Goal: Task Accomplishment & Management: Use online tool/utility

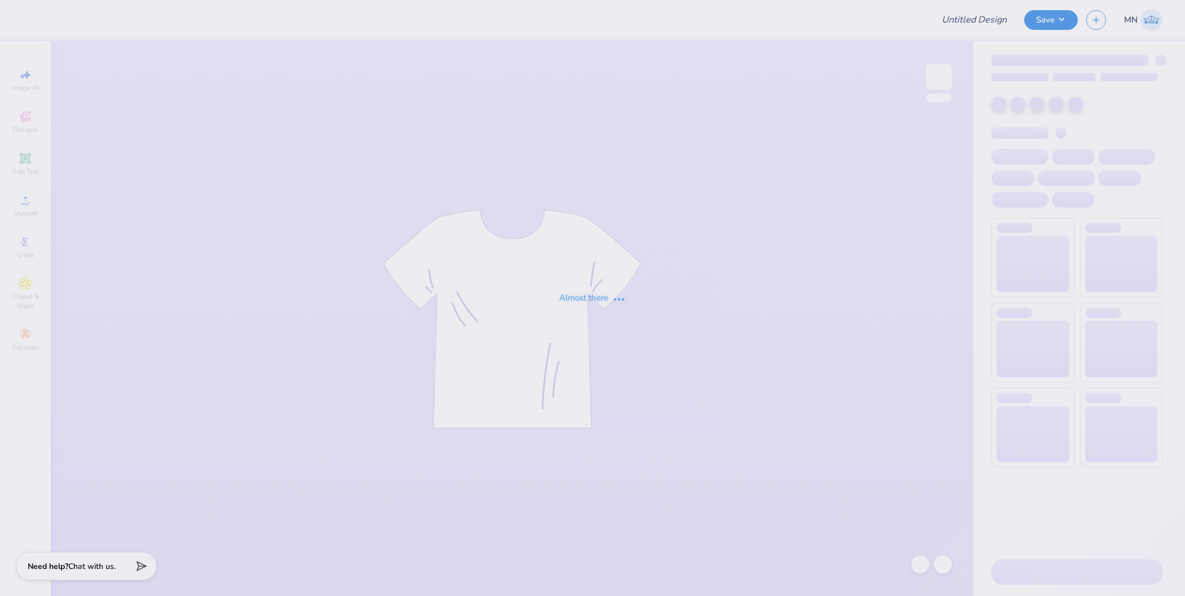
type input "Bear Sweatshirt"
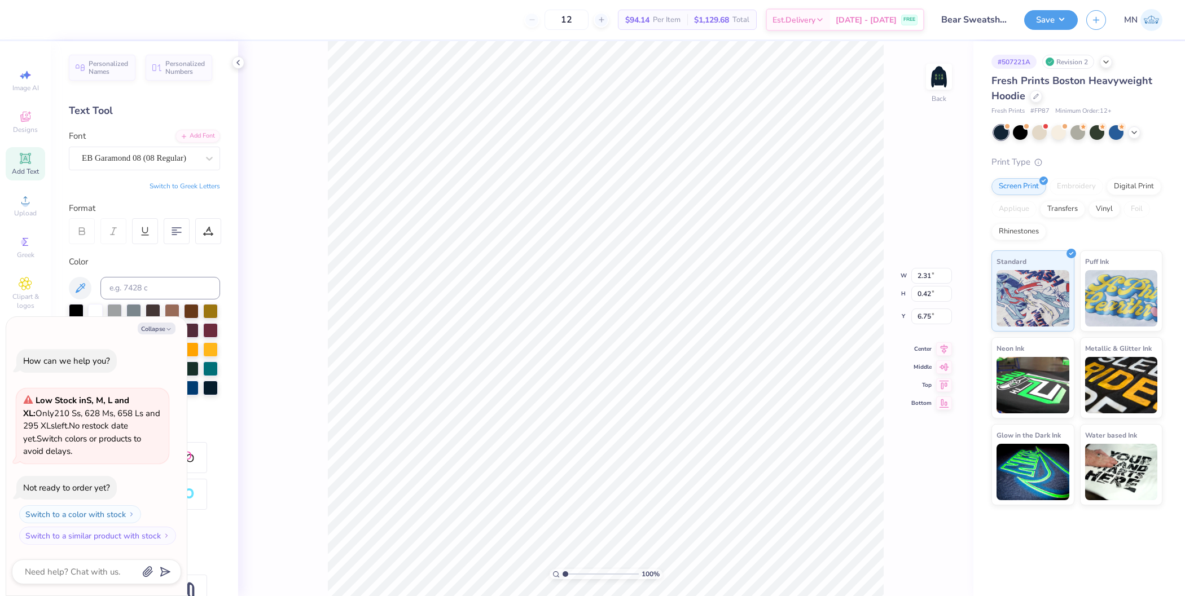
scroll to position [11, 3]
type textarea "x"
drag, startPoint x: 565, startPoint y: 575, endPoint x: 590, endPoint y: 572, distance: 24.5
click at [590, 572] on input "range" at bounding box center [601, 574] width 76 height 10
type input "1"
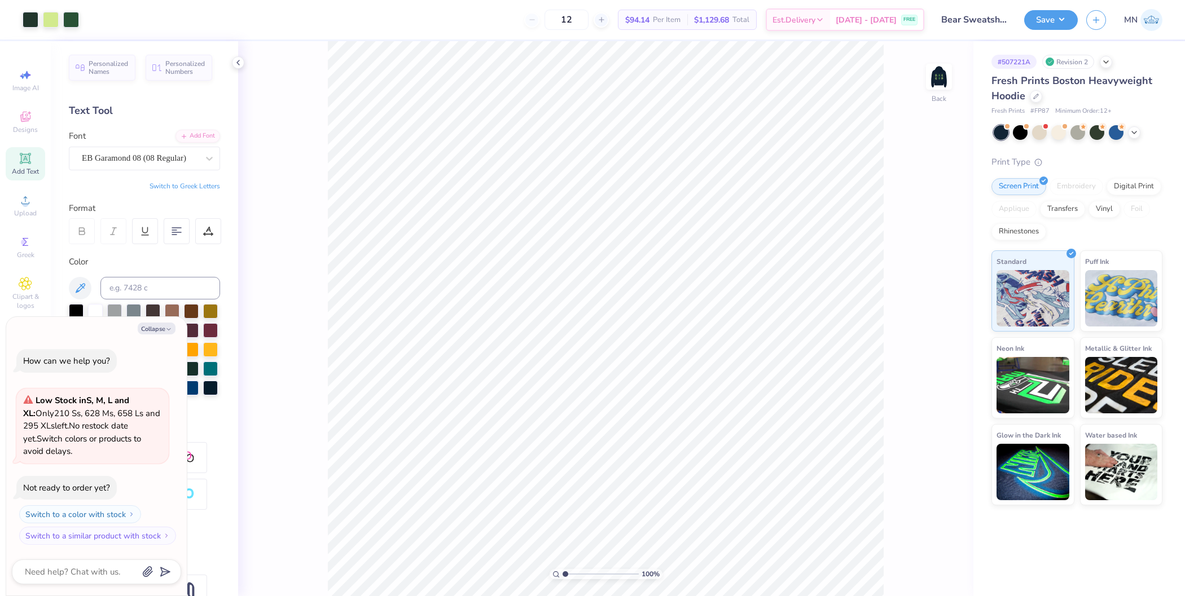
click at [561, 568] on div "100 %" at bounding box center [606, 319] width 556 height 556
click at [31, 197] on icon at bounding box center [26, 201] width 14 height 14
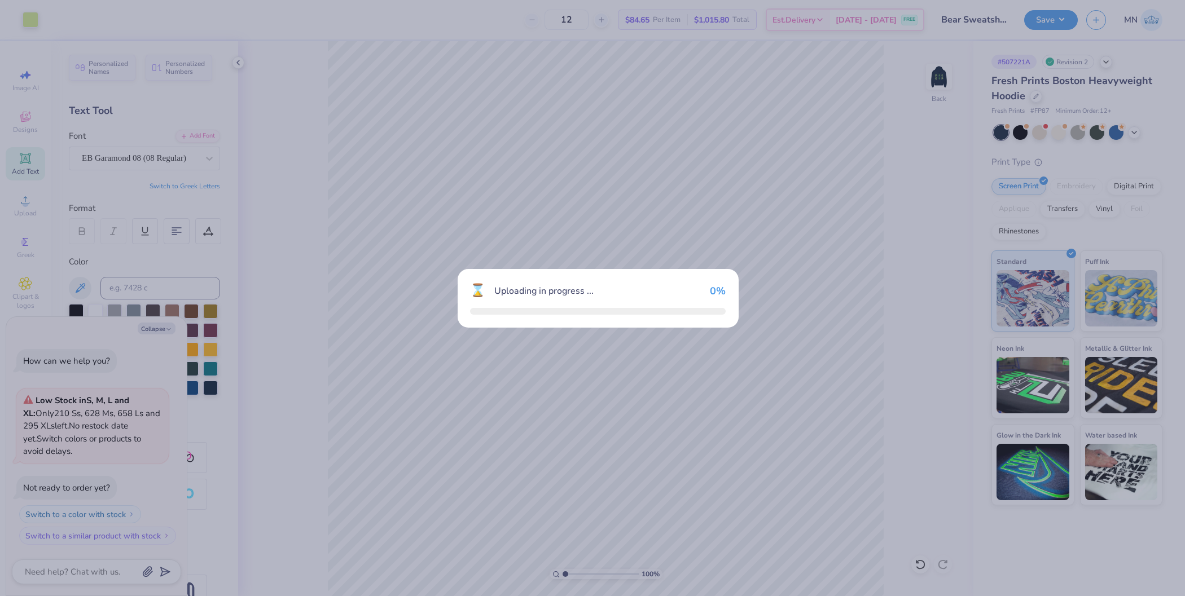
type textarea "x"
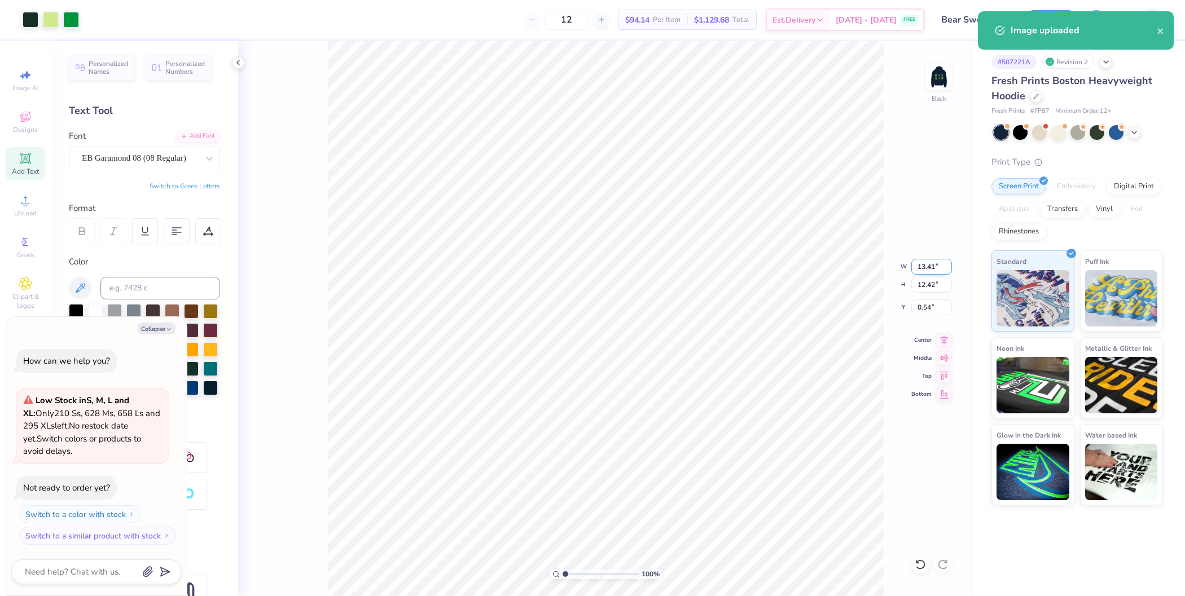
click at [919, 262] on input "13.41" at bounding box center [931, 267] width 41 height 16
type input "4"
type textarea "x"
type input "4.00"
type input "3.70"
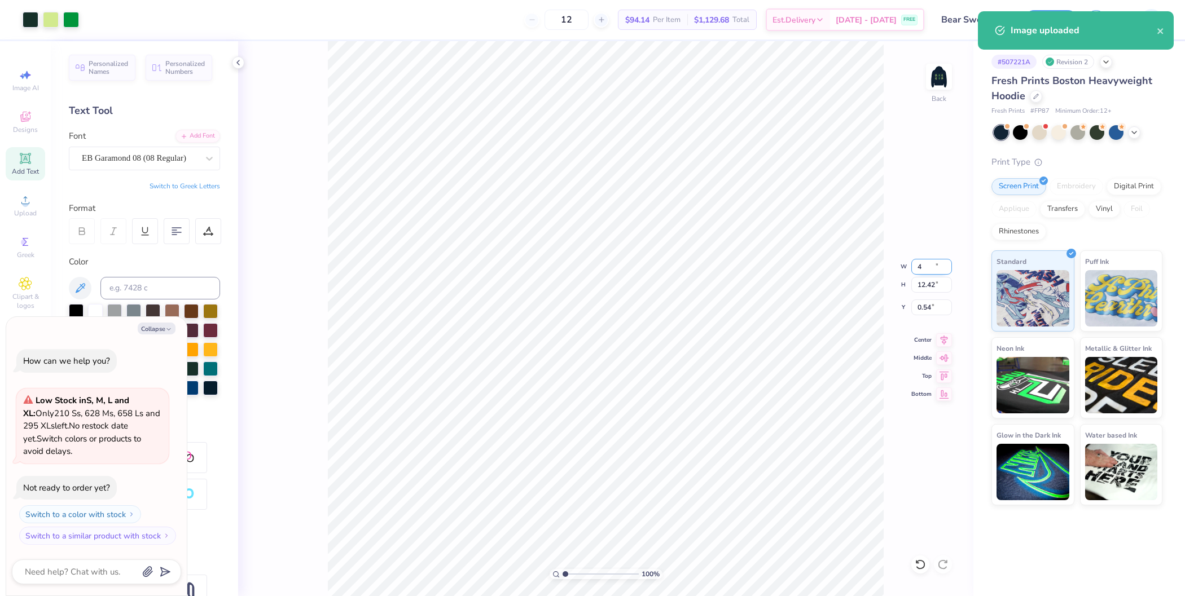
type input "4.90"
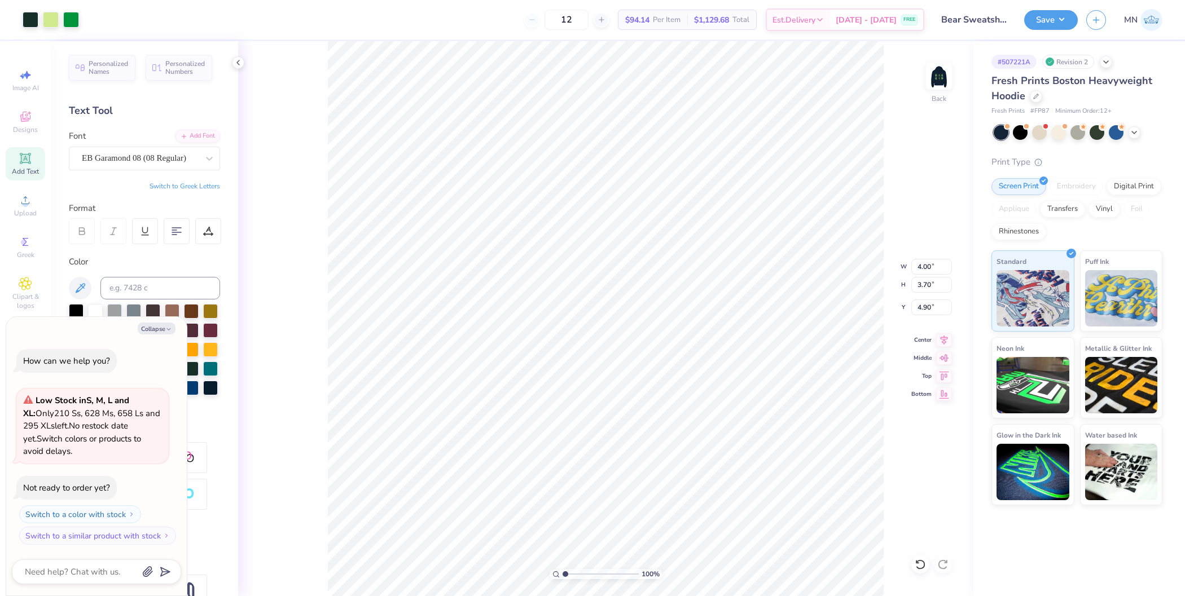
type textarea "x"
type input "3.47"
type textarea "x"
type input "3.51"
type input "3.25"
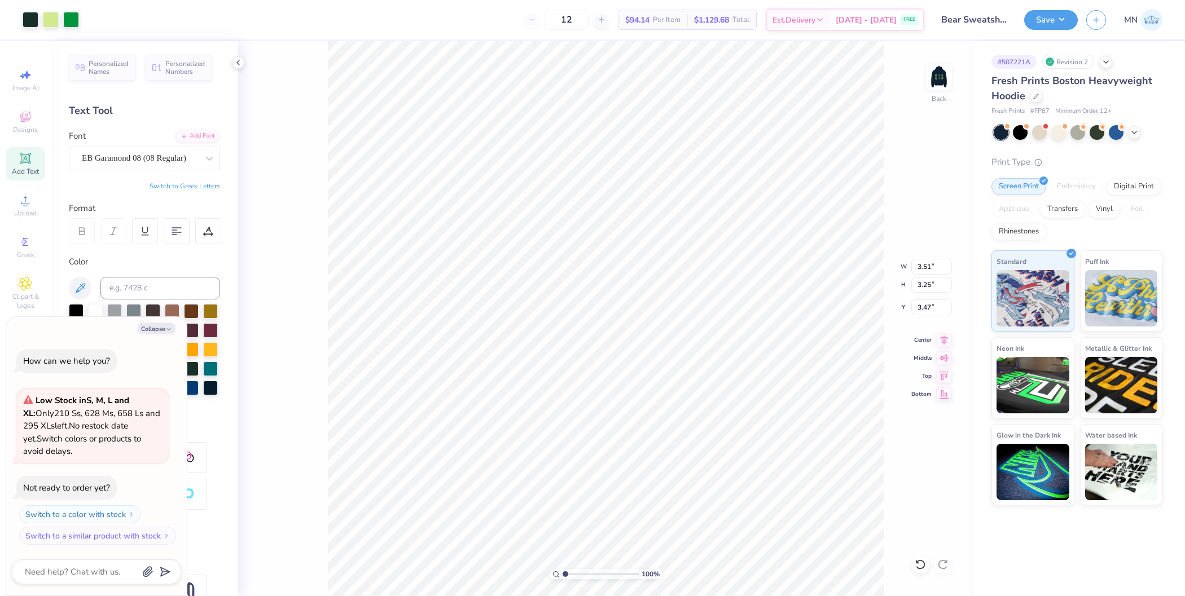
type textarea "x"
type input "3.92"
type textarea "x"
type input "3.71"
click at [723, 407] on li "Group" at bounding box center [728, 413] width 89 height 22
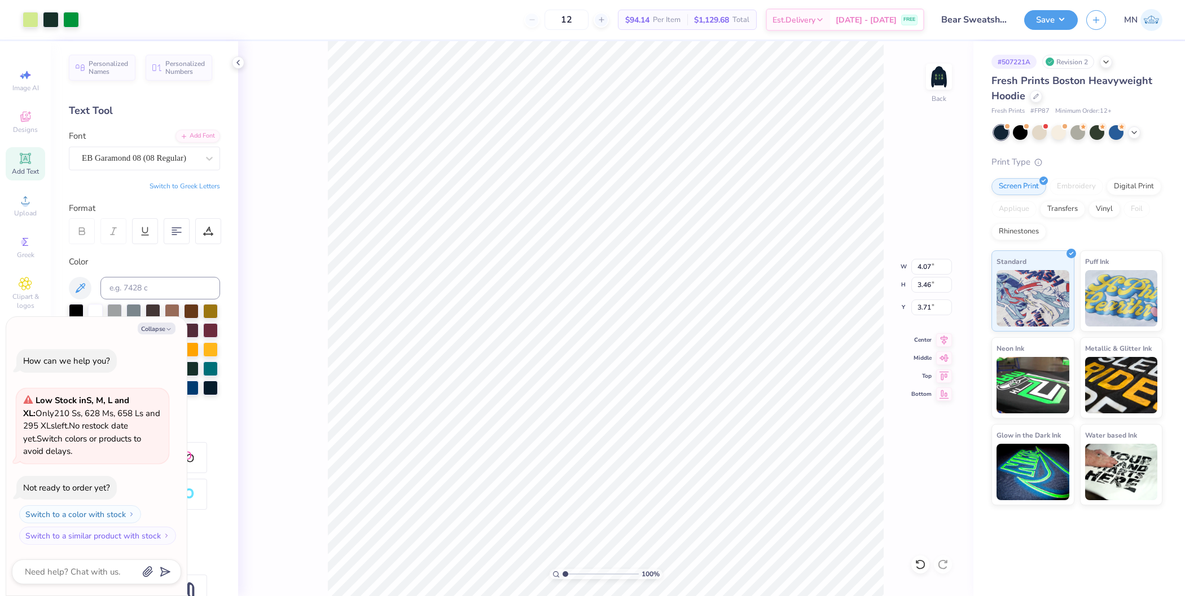
type textarea "x"
type input "3.69"
click at [931, 269] on input "4.07" at bounding box center [931, 267] width 41 height 16
type input "4"
type textarea "x"
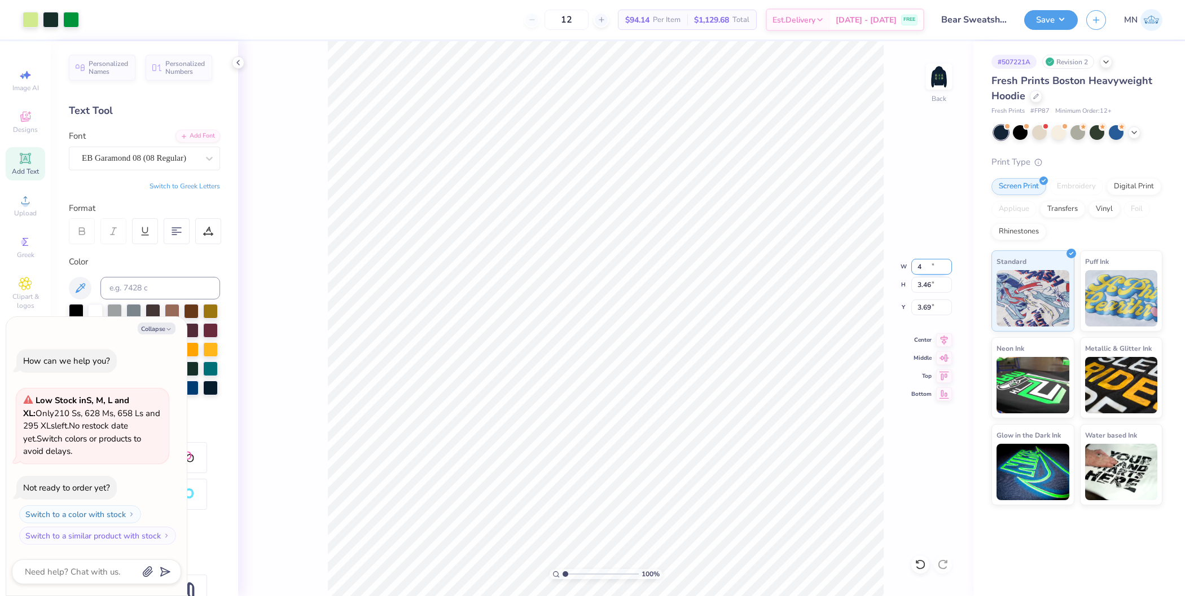
type input "4.00"
type input "3.41"
click at [930, 306] on input "3.72" at bounding box center [931, 308] width 41 height 16
type input "3"
type textarea "x"
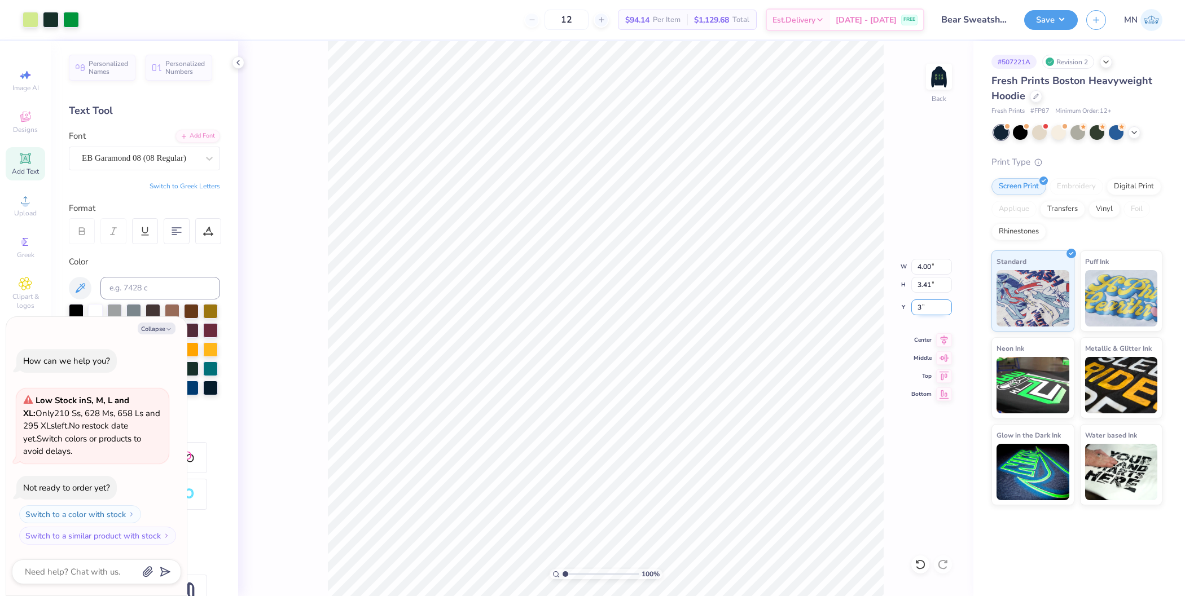
type input "3.00"
click at [932, 80] on img at bounding box center [938, 76] width 45 height 45
click at [30, 205] on icon at bounding box center [26, 201] width 14 height 14
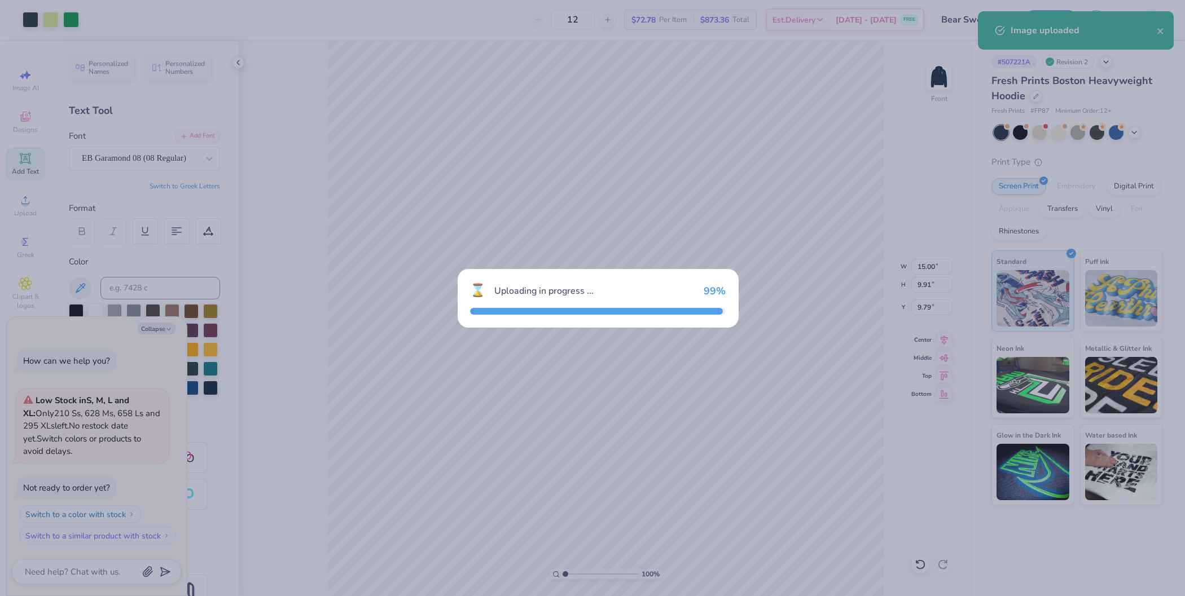
type textarea "x"
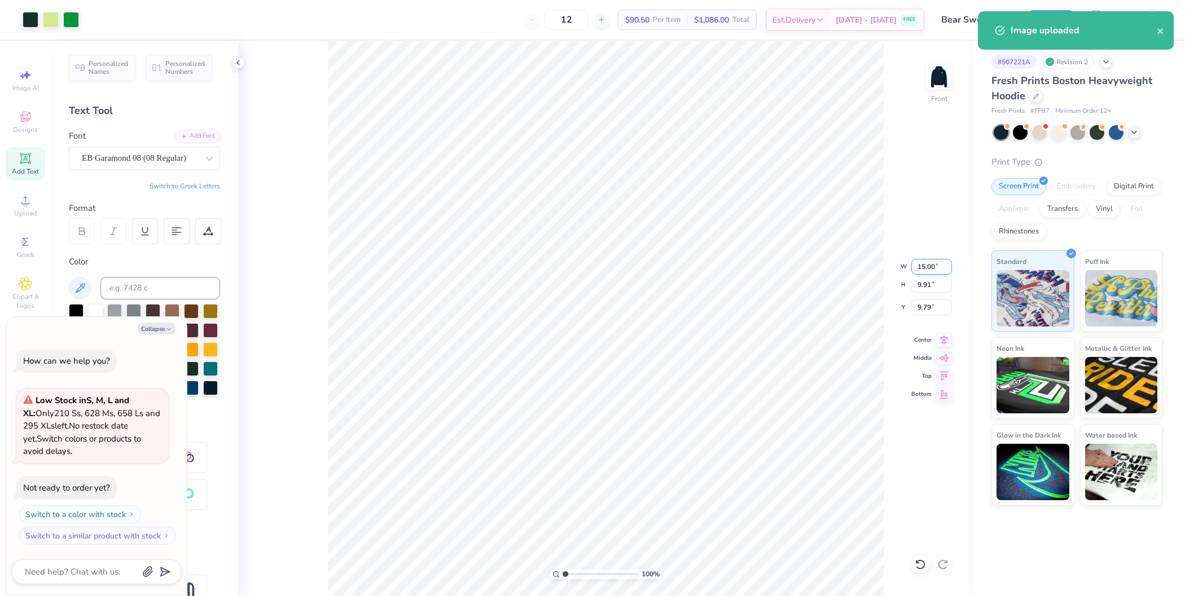
click at [928, 266] on input "15.00" at bounding box center [931, 267] width 41 height 16
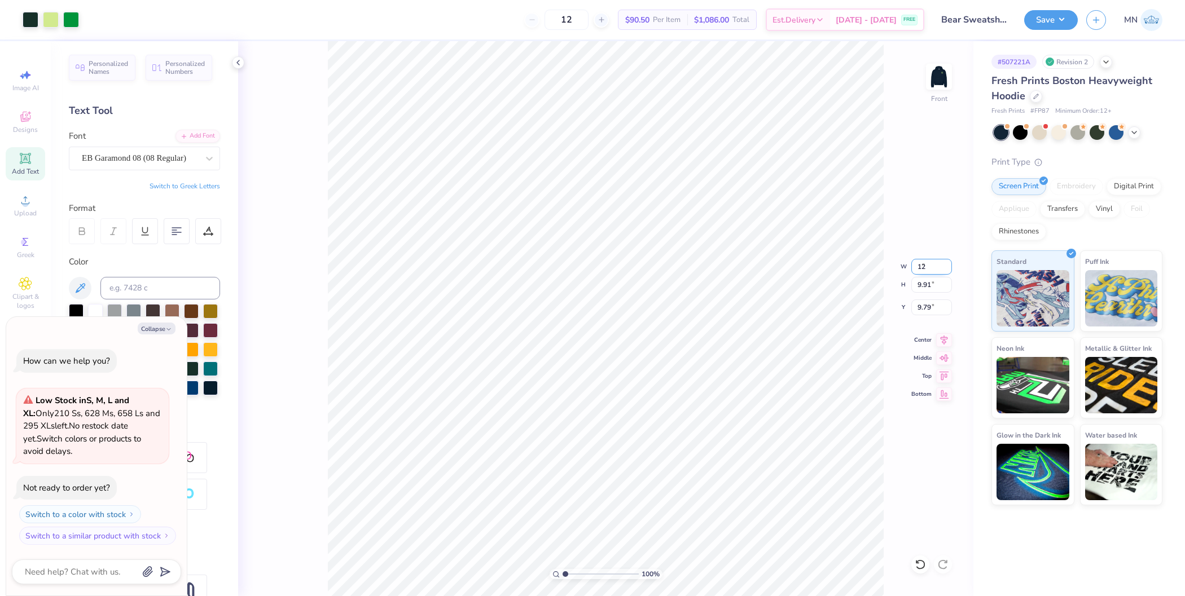
type input "12"
type textarea "x"
type input "12.00"
type input "7.93"
click at [930, 309] on input "10.78" at bounding box center [931, 308] width 41 height 16
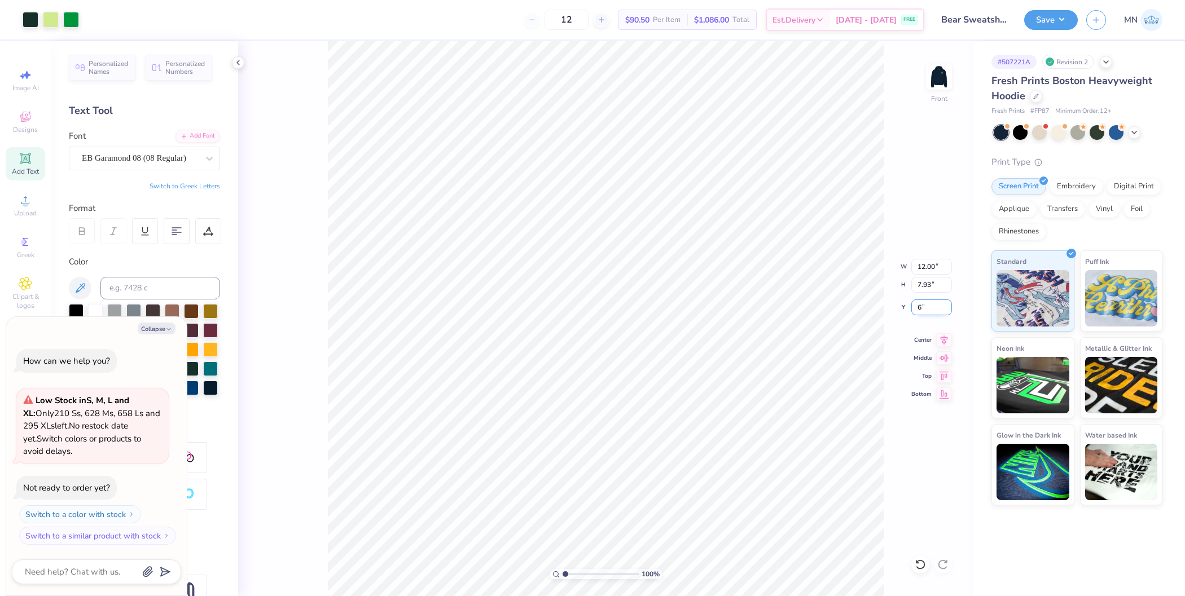
type input "6"
type textarea "x"
type input "6.00"
click at [929, 266] on input "12.00" at bounding box center [931, 267] width 41 height 16
click at [931, 263] on input "12.00" at bounding box center [931, 267] width 41 height 16
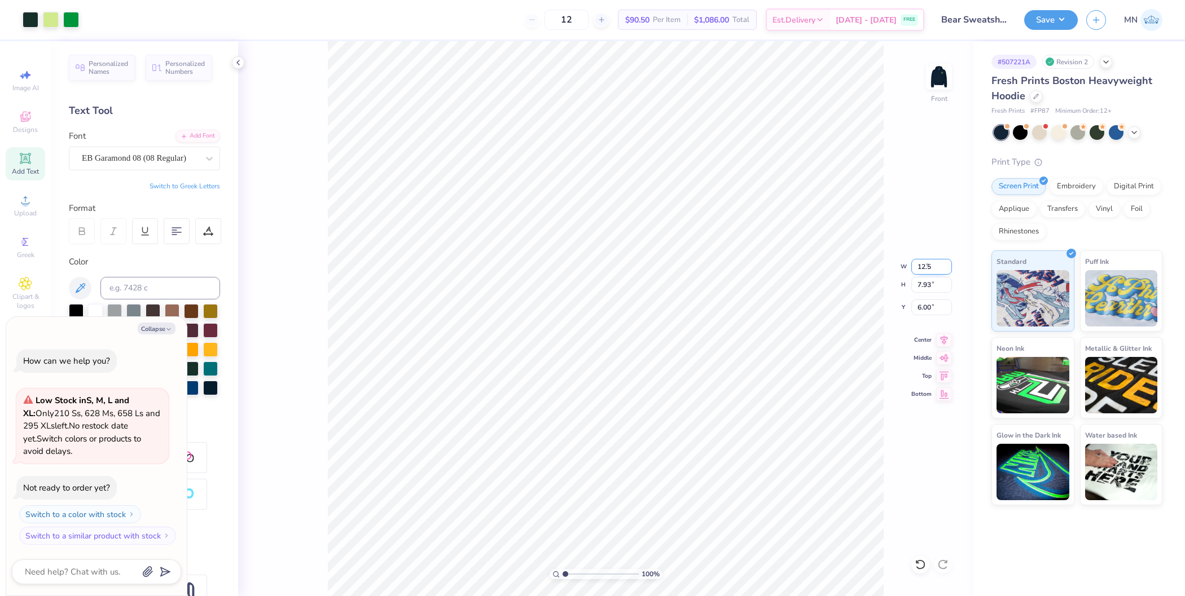
type input "12.5"
type textarea "x"
type input "12.50"
type input "8.26"
click at [929, 309] on input "5.83" at bounding box center [931, 308] width 41 height 16
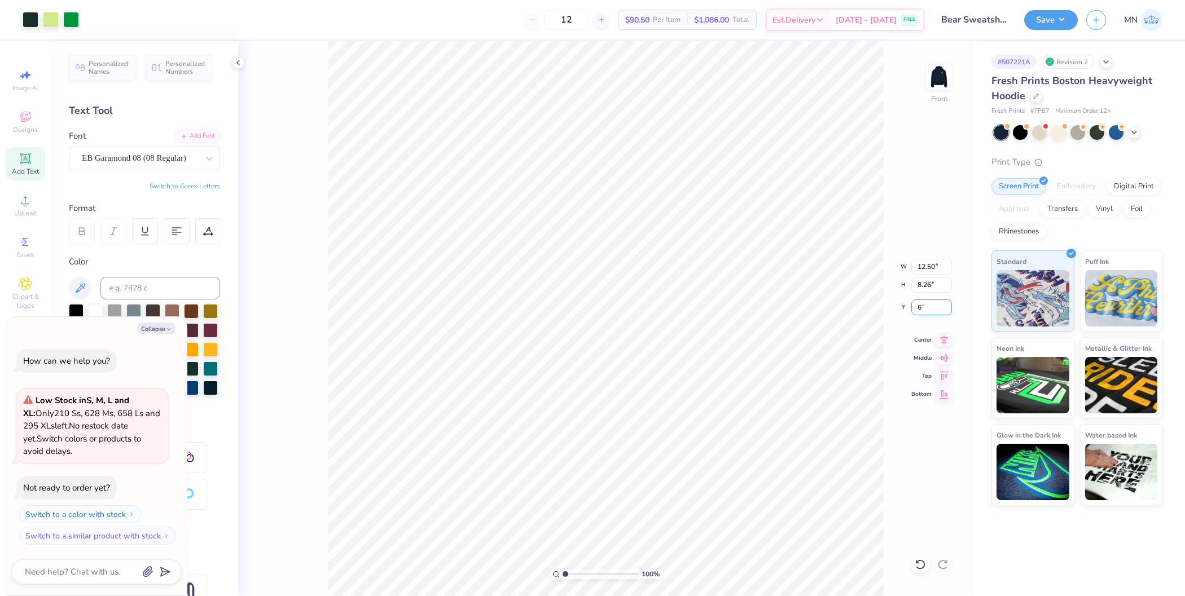
type input "6"
type textarea "x"
type input "6.00"
click at [1034, 23] on button "Save" at bounding box center [1051, 18] width 54 height 20
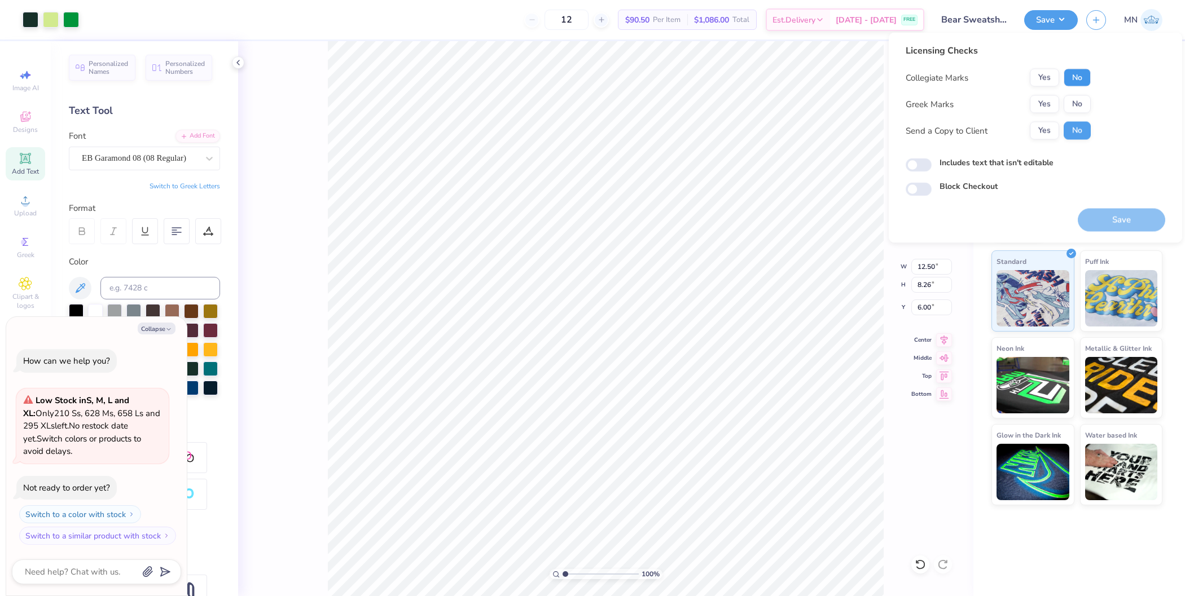
click at [1086, 73] on button "No" at bounding box center [1077, 78] width 27 height 18
click at [1079, 96] on button "No" at bounding box center [1077, 104] width 27 height 18
click at [1108, 221] on button "Save" at bounding box center [1121, 220] width 87 height 23
type textarea "x"
